Goal: Task Accomplishment & Management: Use online tool/utility

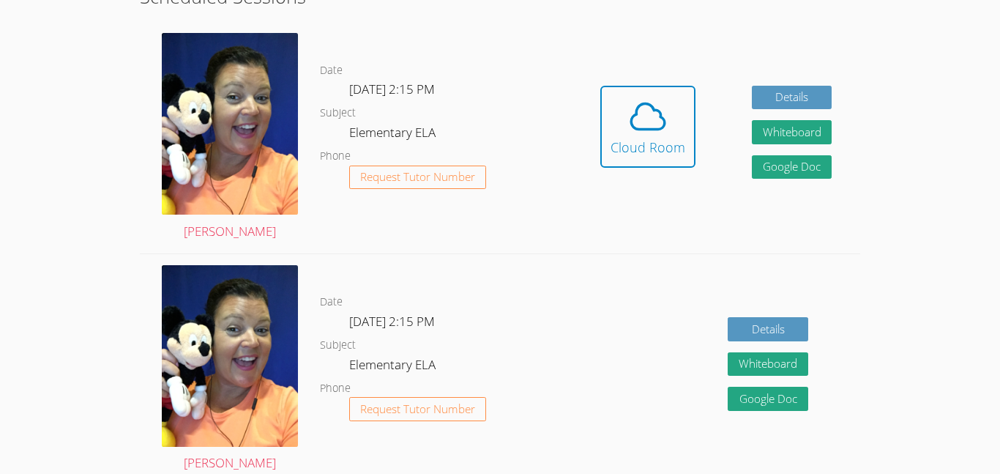
scroll to position [434, 0]
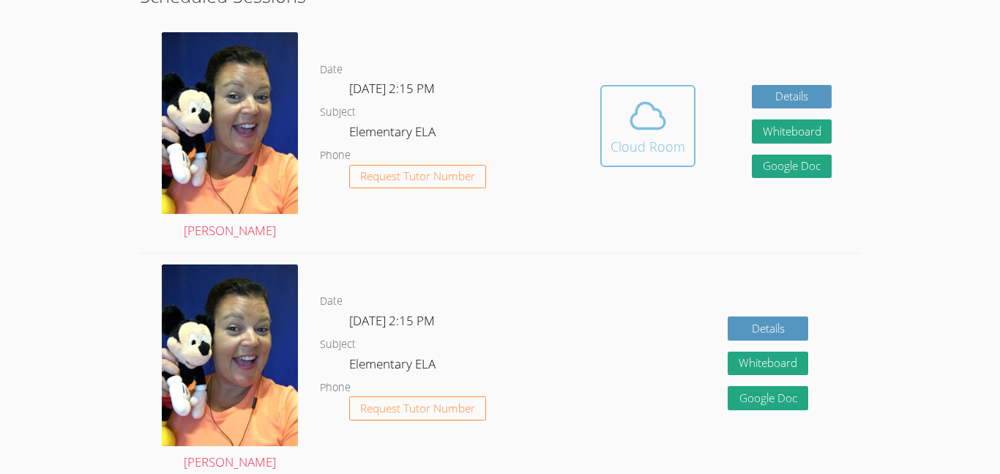
click at [635, 133] on icon at bounding box center [648, 115] width 41 height 41
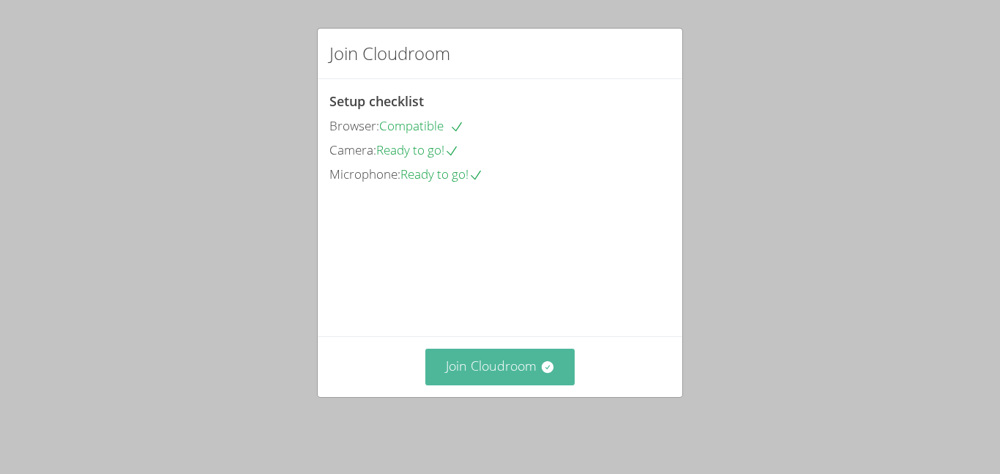
click at [495, 384] on button "Join Cloudroom" at bounding box center [500, 367] width 150 height 36
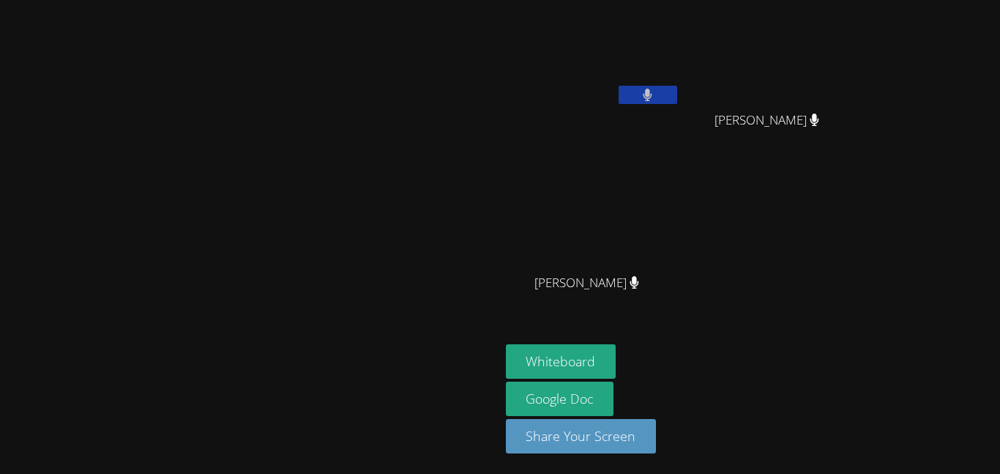
click at [140, 198] on video at bounding box center [250, 207] width 220 height 275
click at [198, 171] on video at bounding box center [250, 207] width 220 height 275
click at [140, 163] on video at bounding box center [250, 207] width 220 height 275
drag, startPoint x: 15, startPoint y: 163, endPoint x: 44, endPoint y: 176, distance: 31.5
click at [140, 176] on video at bounding box center [250, 207] width 220 height 275
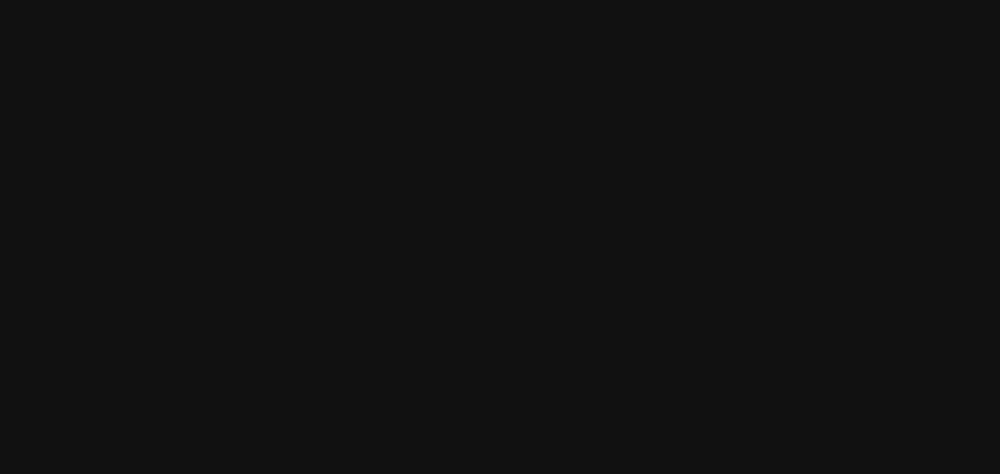
click at [140, 157] on video at bounding box center [250, 207] width 220 height 275
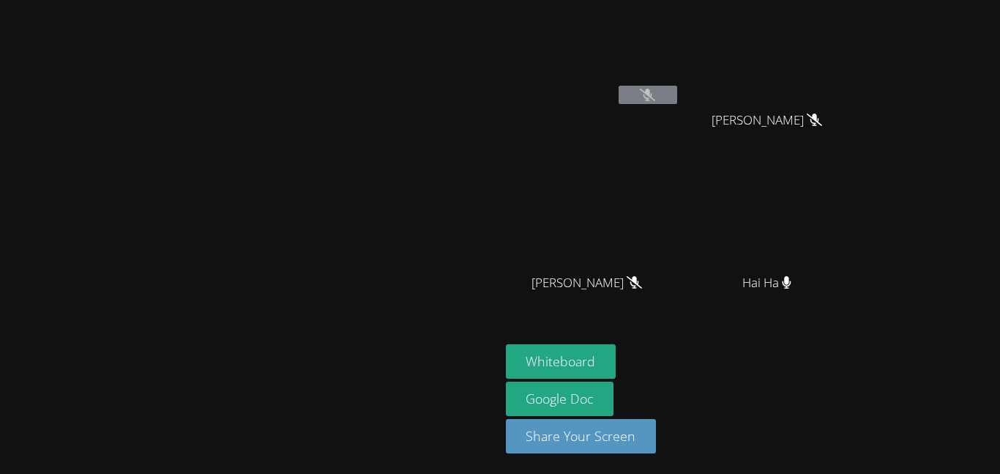
drag, startPoint x: 308, startPoint y: 139, endPoint x: 352, endPoint y: 198, distance: 73.8
click at [352, 198] on video at bounding box center [250, 207] width 220 height 275
click at [140, 155] on video at bounding box center [250, 207] width 220 height 275
drag, startPoint x: 406, startPoint y: 243, endPoint x: 226, endPoint y: 257, distance: 180.7
click at [226, 257] on video at bounding box center [250, 207] width 220 height 275
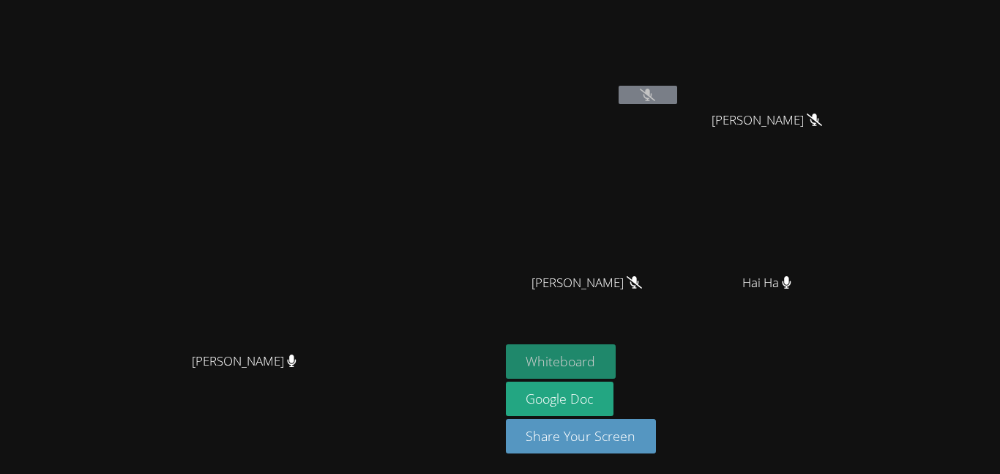
click at [617, 368] on button "Whiteboard" at bounding box center [561, 361] width 111 height 34
click at [494, 430] on div "Peggy Koutas Peggy Koutas" at bounding box center [250, 237] width 488 height 462
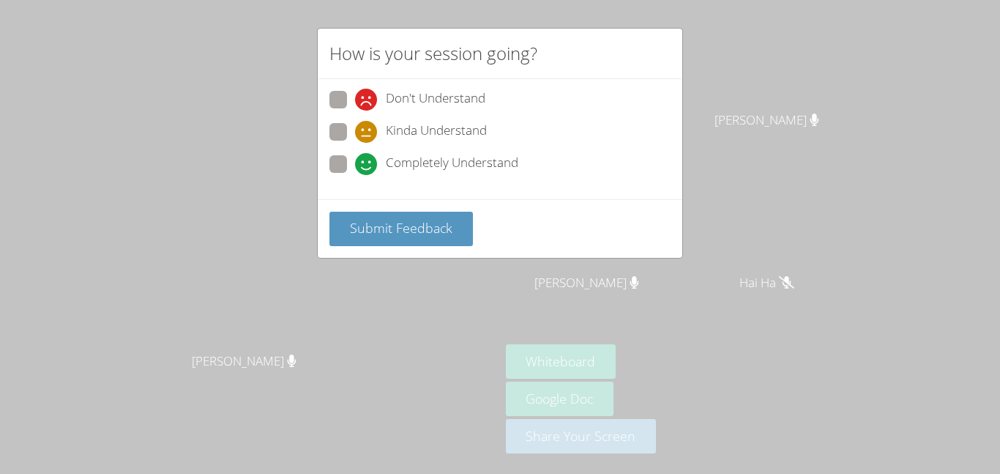
click at [355, 175] on span at bounding box center [355, 175] width 0 height 0
click at [355, 159] on input "Completely Understand" at bounding box center [361, 161] width 12 height 12
radio input "true"
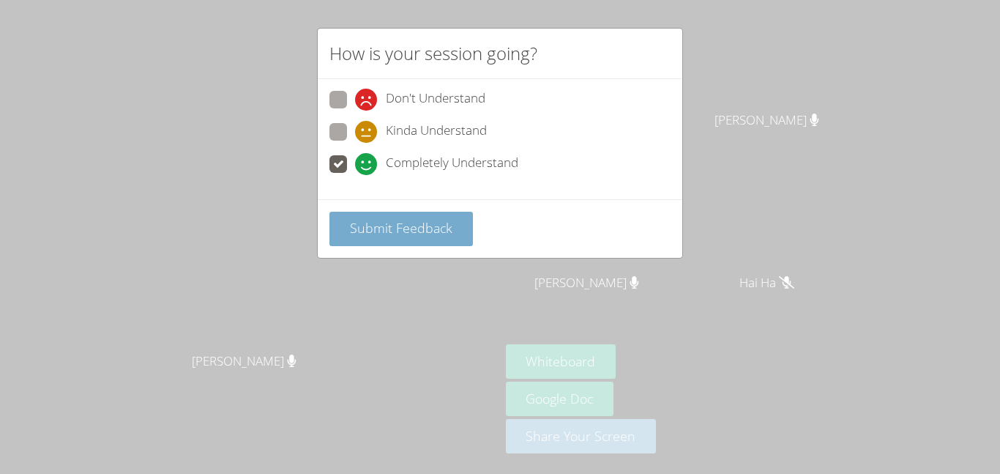
click at [404, 235] on span "Submit Feedback" at bounding box center [401, 228] width 103 height 18
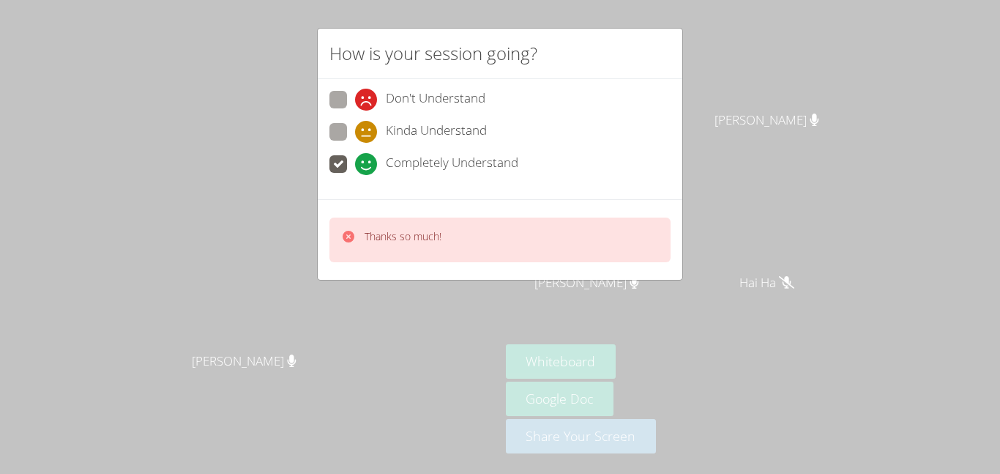
click at [409, 260] on div "Thanks so much!" at bounding box center [500, 240] width 341 height 45
click at [592, 149] on div "Don't Understand Kinda Understand Completely Understand" at bounding box center [500, 136] width 341 height 91
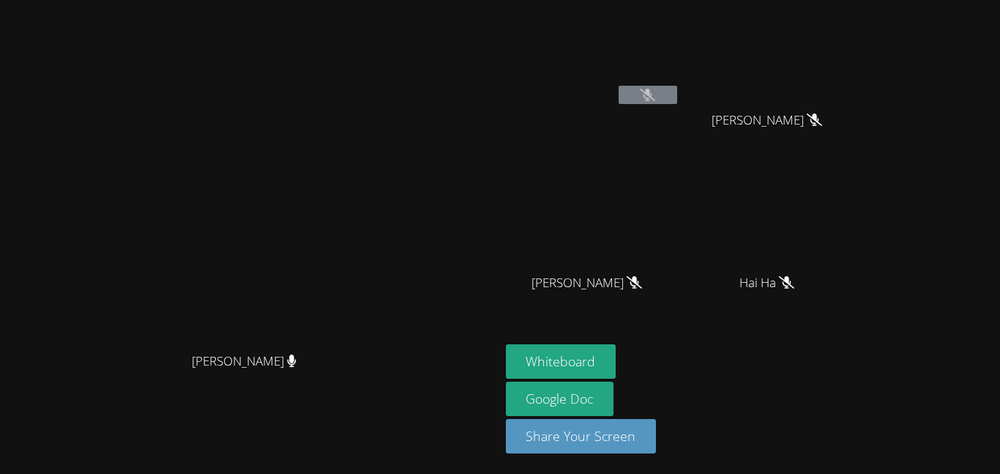
click at [61, 469] on main "Peggy Koutas Peggy Koutas" at bounding box center [250, 237] width 500 height 474
click at [795, 273] on span "Hai Ha" at bounding box center [767, 282] width 55 height 21
click at [655, 94] on icon at bounding box center [647, 95] width 15 height 12
